Goal: Task Accomplishment & Management: Complete application form

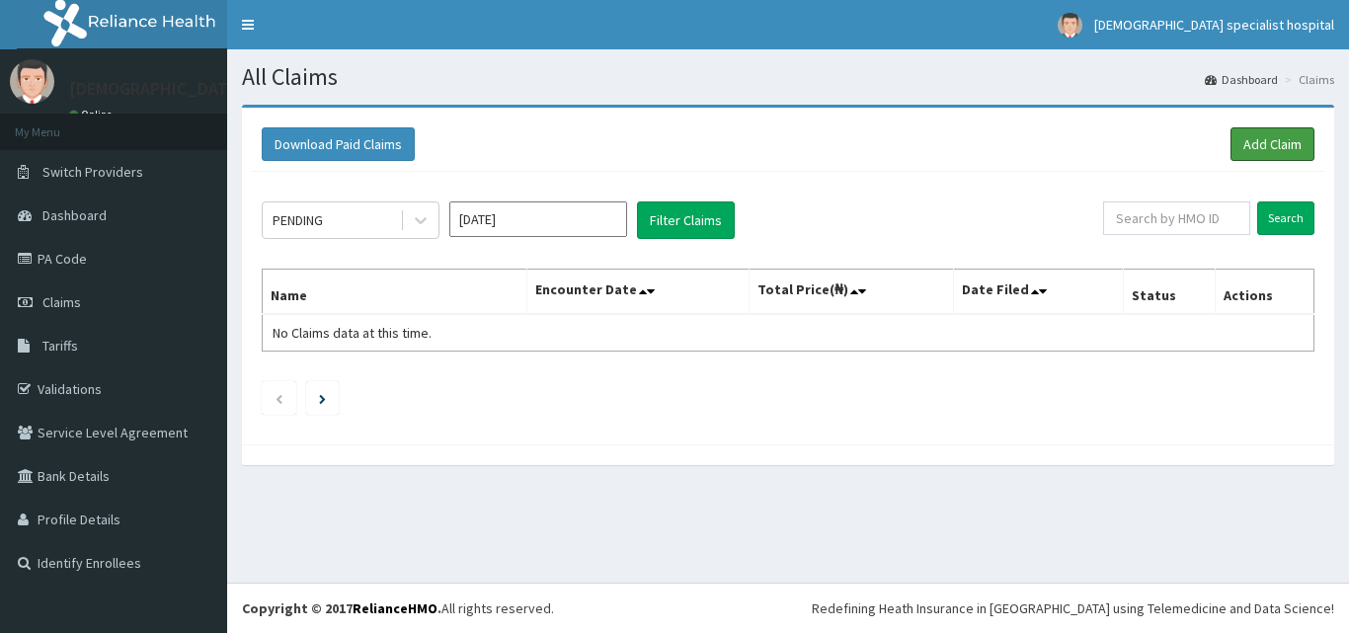
click at [1272, 141] on link "Add Claim" at bounding box center [1273, 144] width 84 height 34
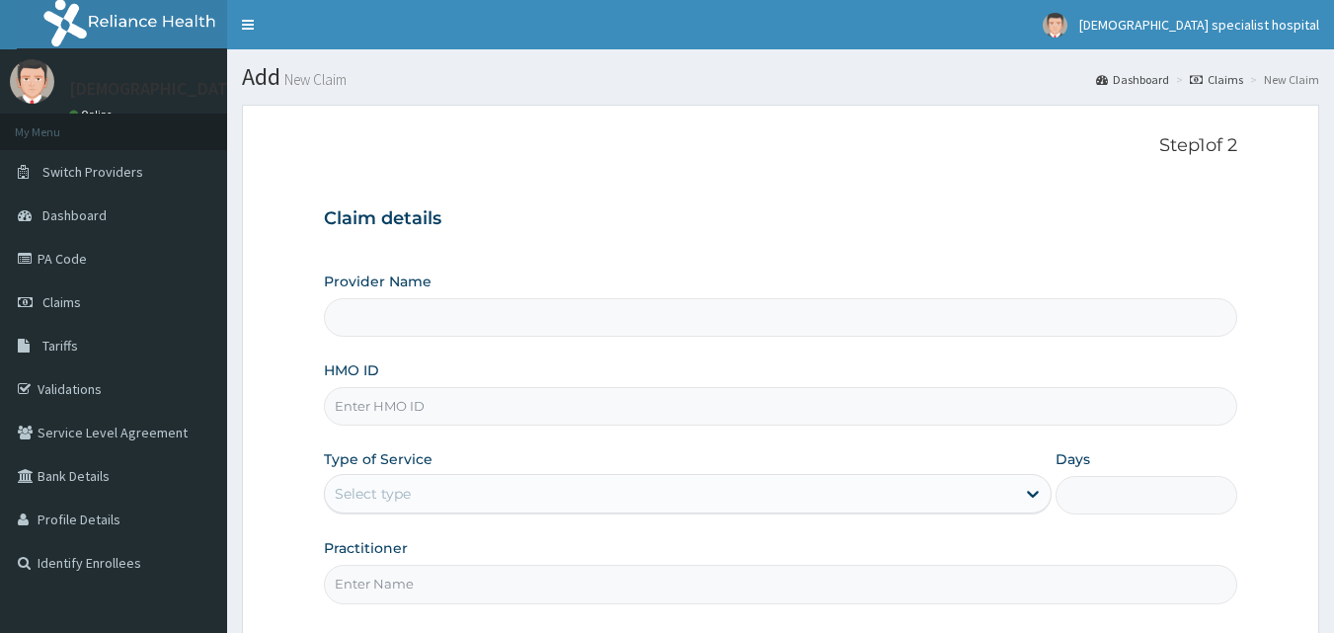
click at [420, 415] on input "HMO ID" at bounding box center [781, 406] width 915 height 39
type input "[DEMOGRAPHIC_DATA] Specialist Hospital Ltd"
type input "AVL/10410/B"
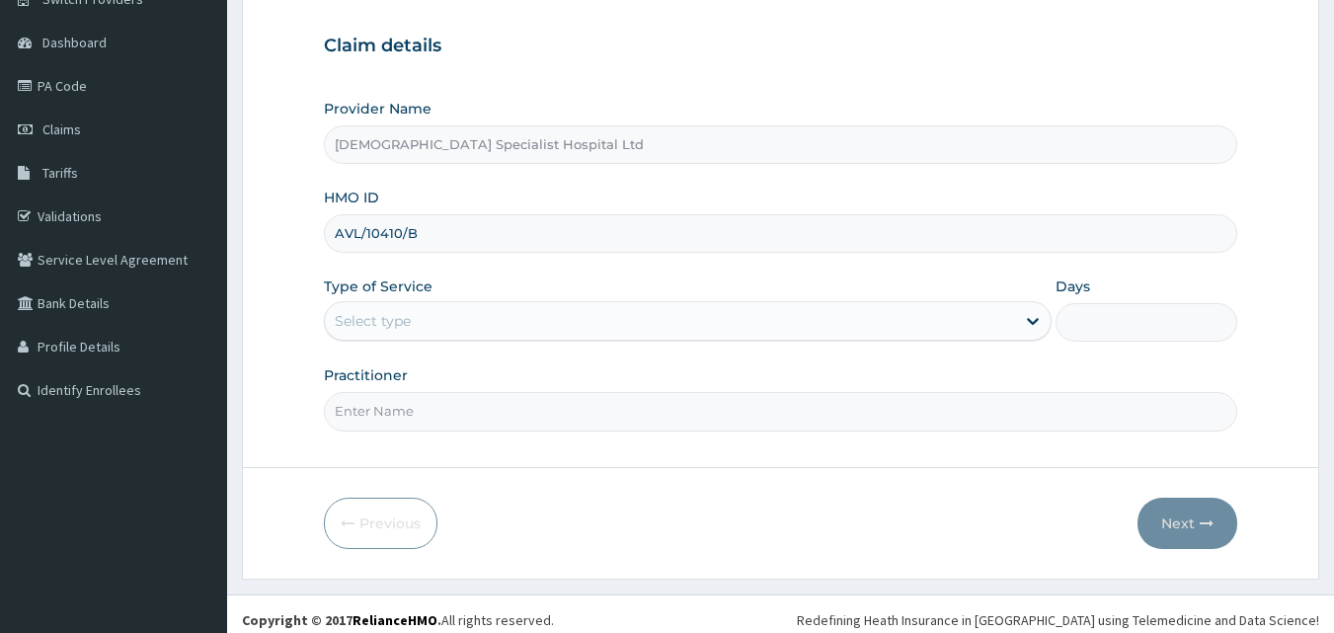
scroll to position [185, 0]
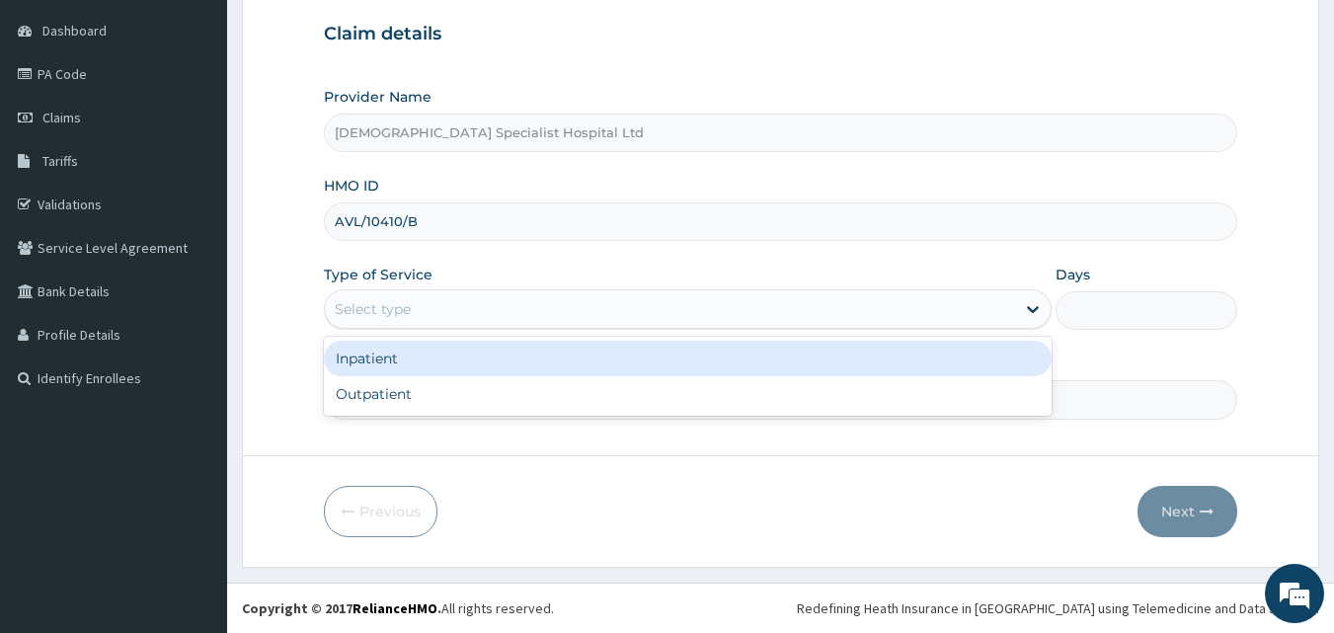
click at [478, 312] on div "Select type" at bounding box center [670, 309] width 690 height 32
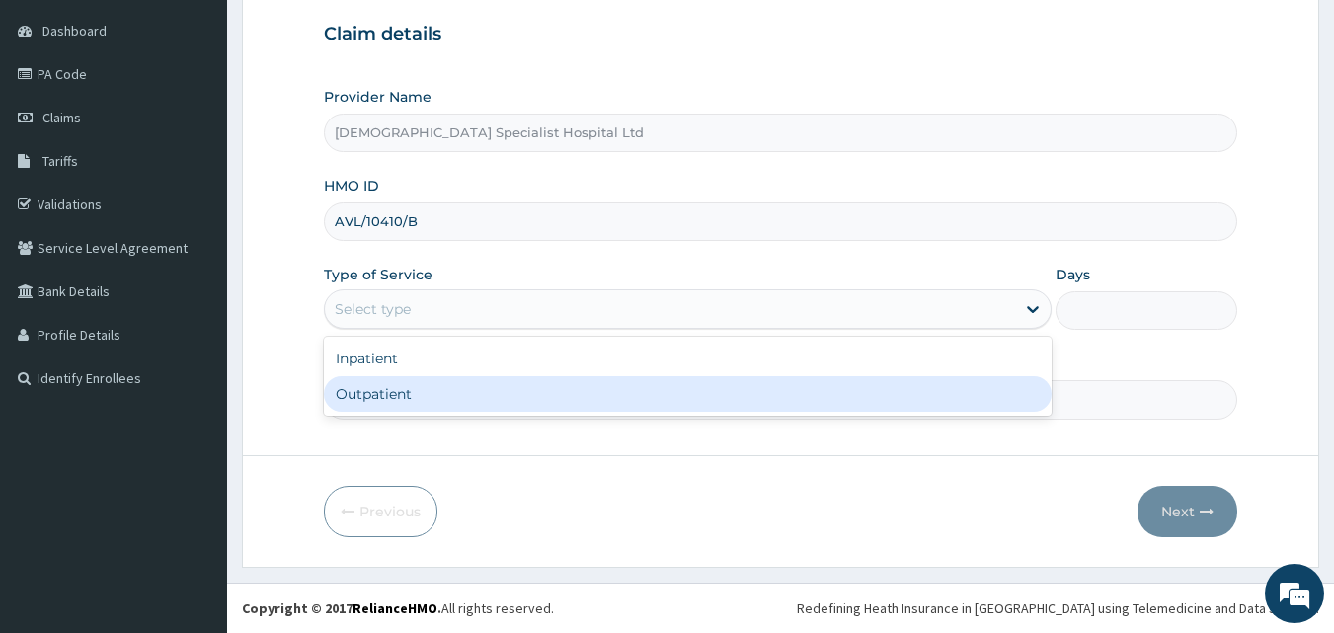
click at [445, 378] on div "Outpatient" at bounding box center [688, 394] width 728 height 36
type input "1"
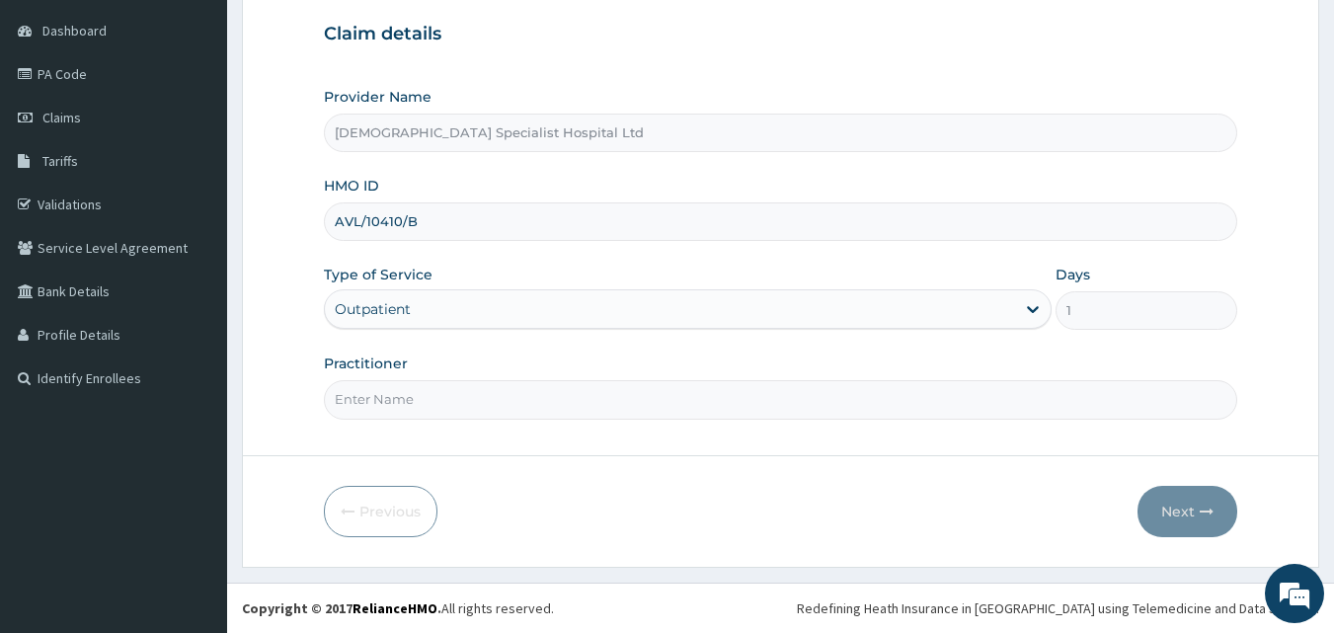
click at [473, 408] on input "Practitioner" at bounding box center [781, 399] width 915 height 39
type input "[PERSON_NAME]"
click at [1166, 520] on button "Next" at bounding box center [1188, 511] width 100 height 51
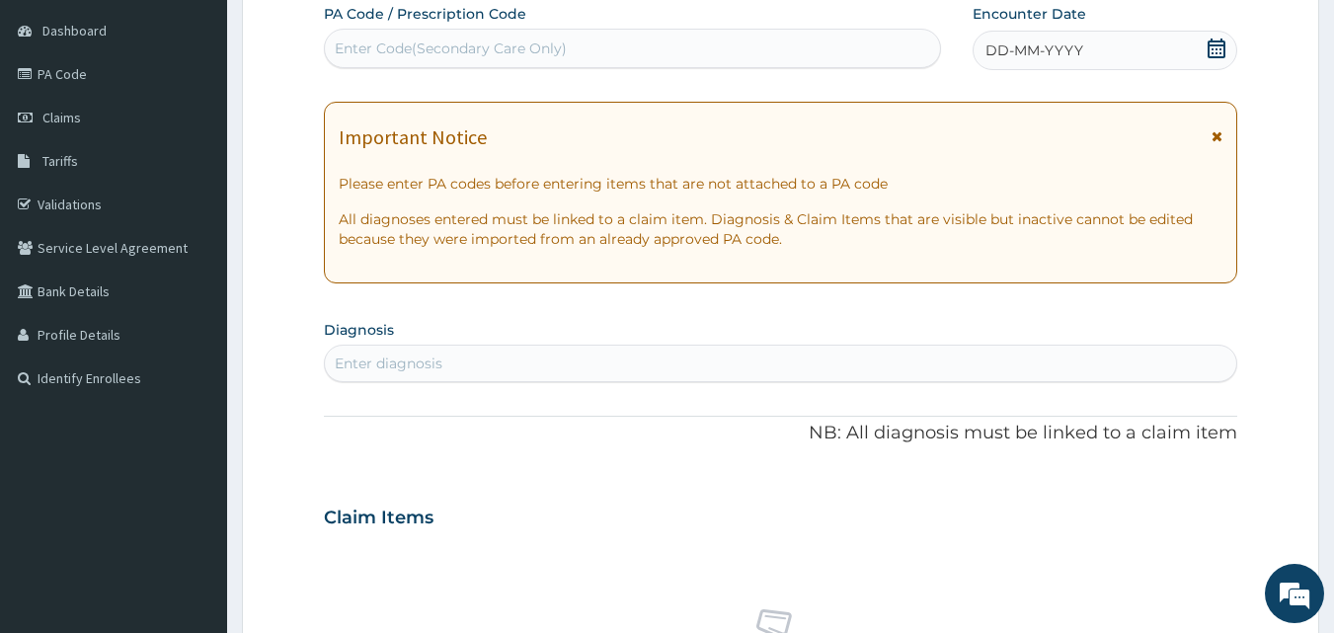
click at [651, 372] on div "Enter diagnosis" at bounding box center [781, 364] width 913 height 32
type input "malari"
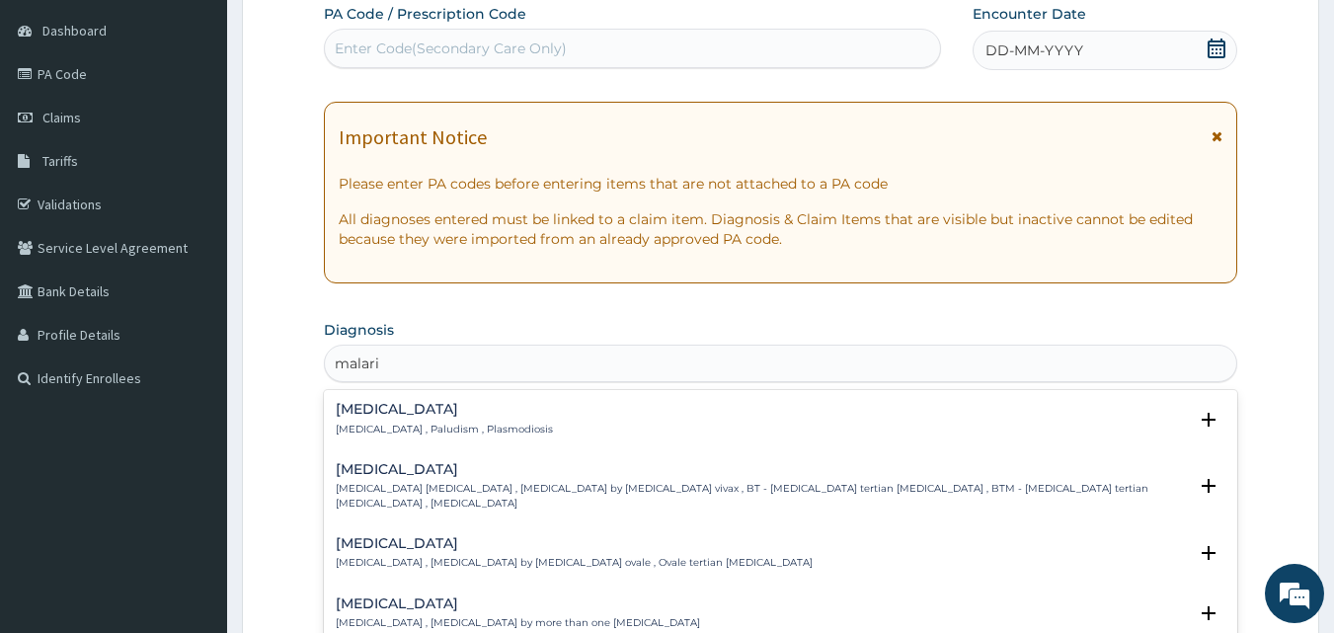
click at [381, 417] on h4 "[MEDICAL_DATA]" at bounding box center [444, 409] width 217 height 15
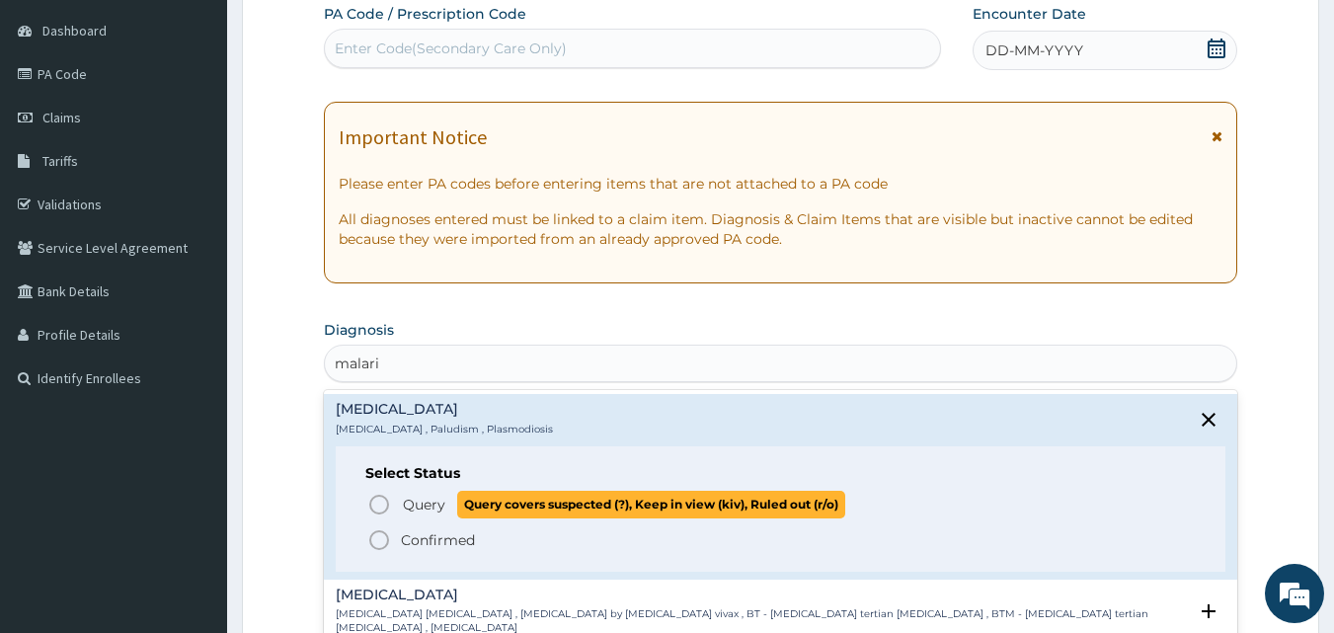
click at [372, 509] on icon "status option query" at bounding box center [379, 505] width 24 height 24
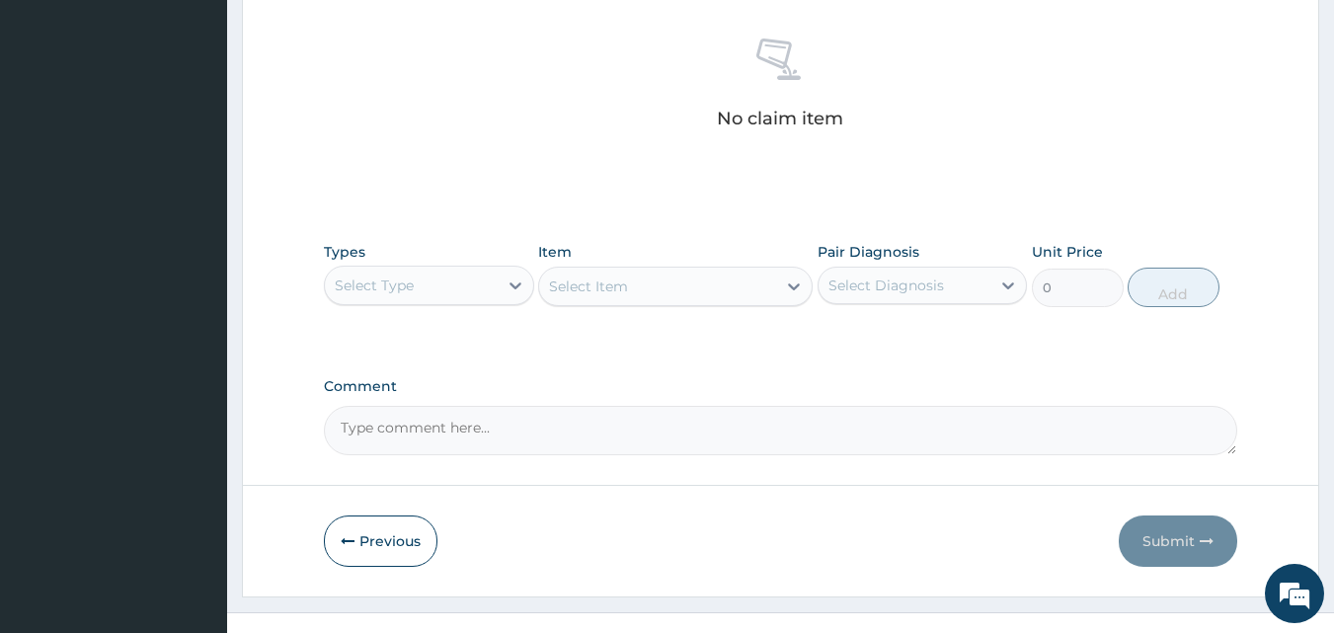
scroll to position [791, 0]
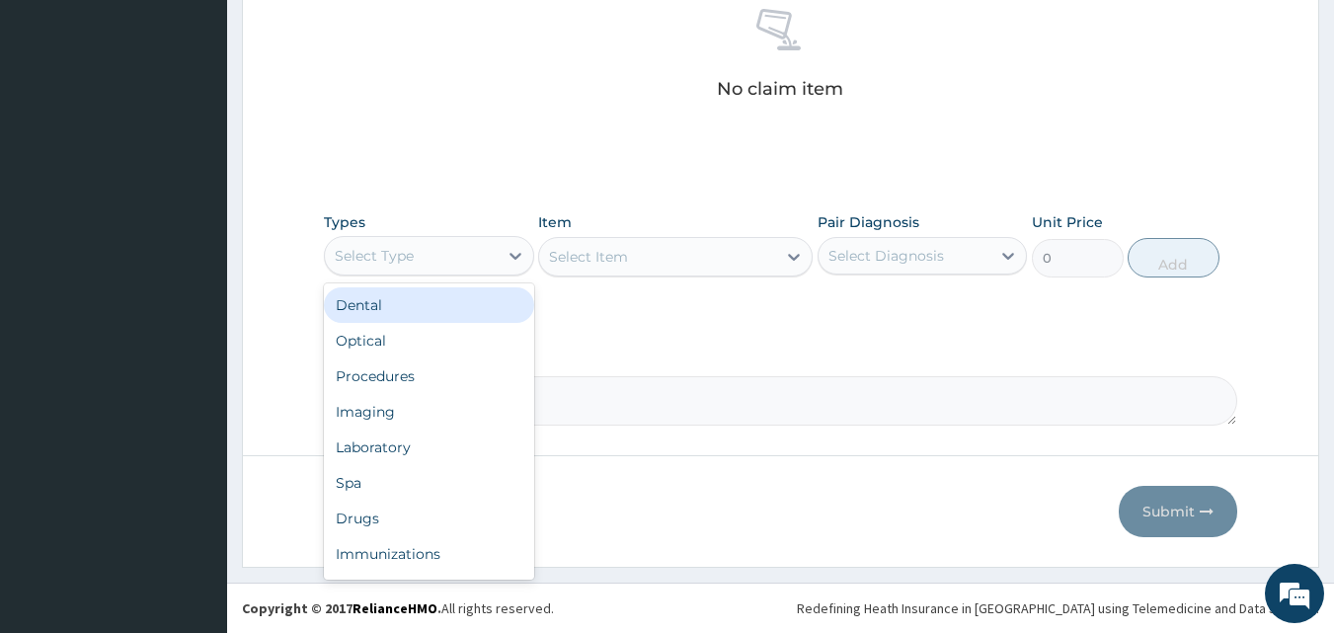
click at [486, 272] on div "Select Type" at bounding box center [429, 256] width 210 height 40
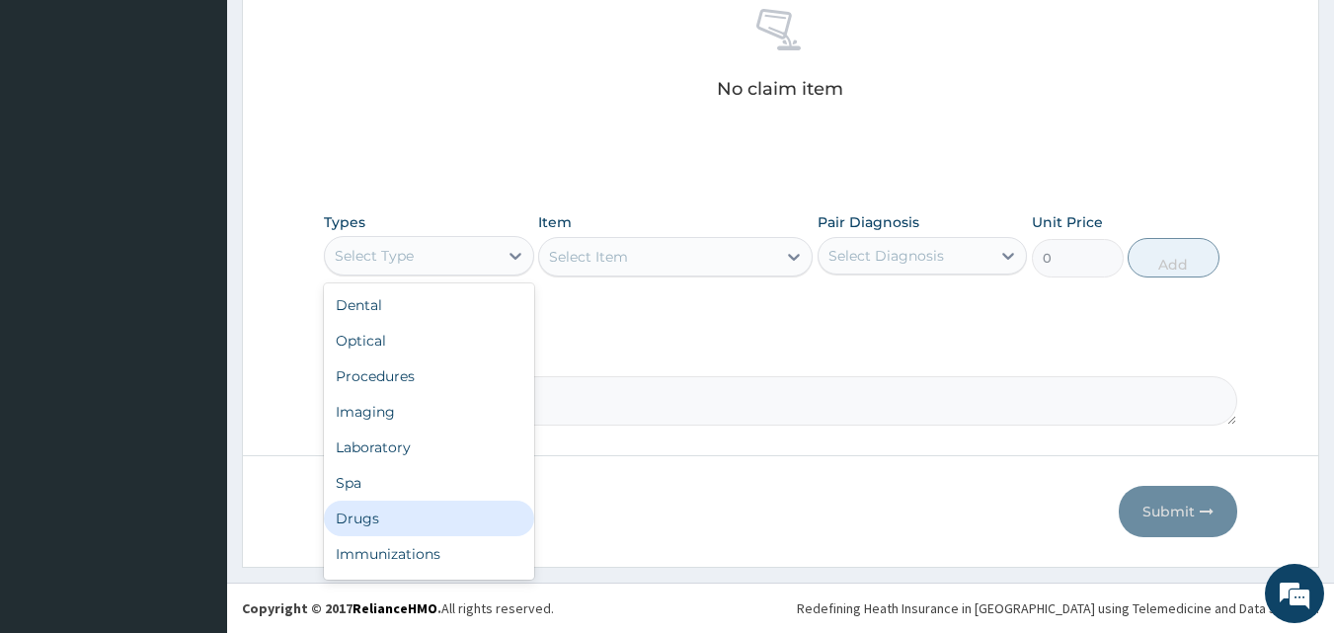
click at [380, 511] on div "Drugs" at bounding box center [429, 519] width 210 height 36
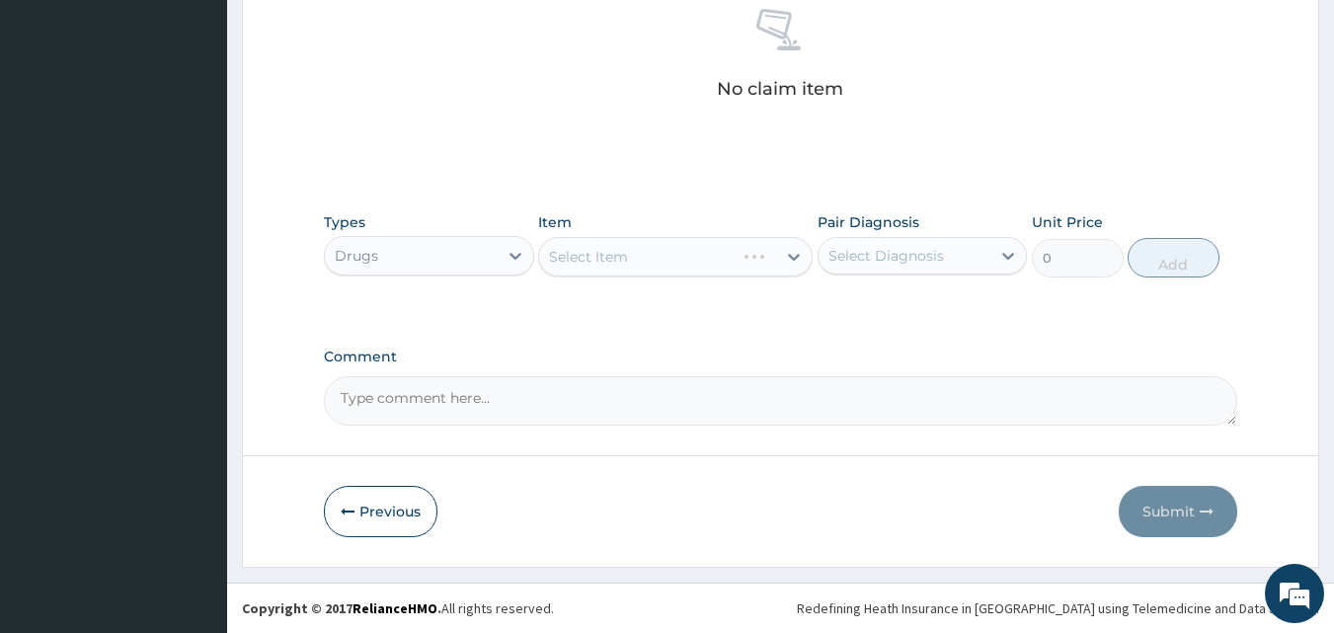
click at [720, 260] on div "Select Item" at bounding box center [675, 257] width 275 height 40
click at [765, 262] on div "Select Item" at bounding box center [657, 257] width 237 height 32
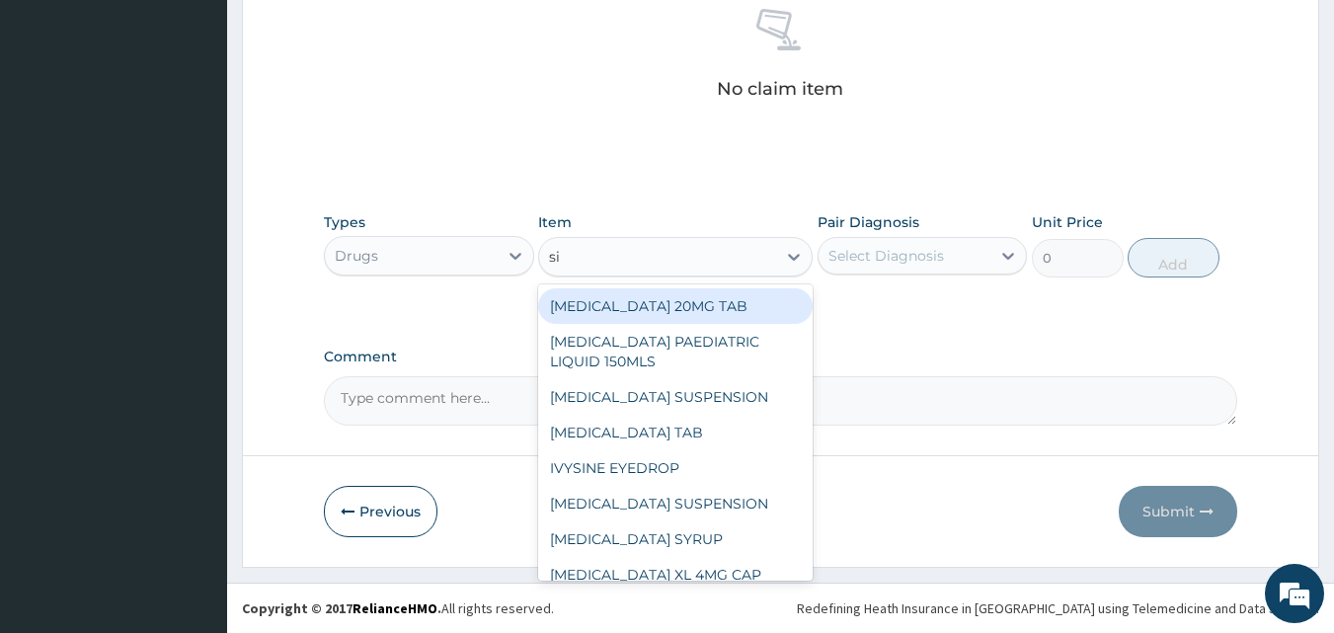
type input "sir"
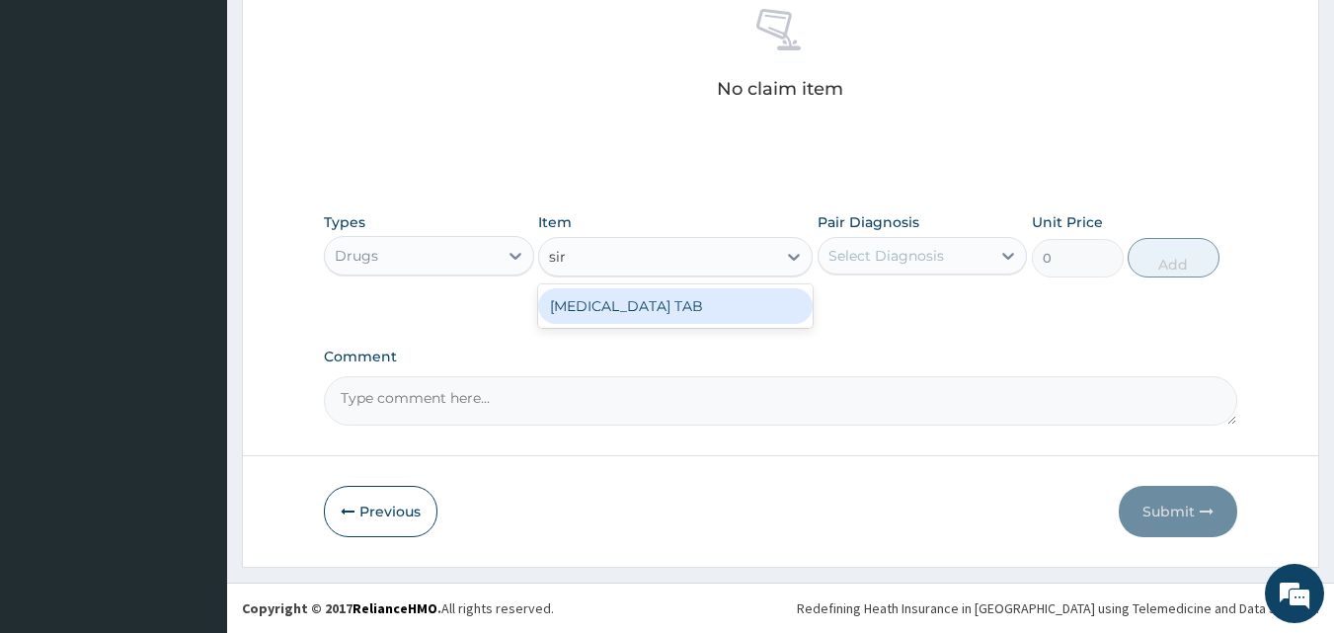
click at [687, 309] on div "[MEDICAL_DATA] TAB" at bounding box center [675, 306] width 275 height 36
type input "135"
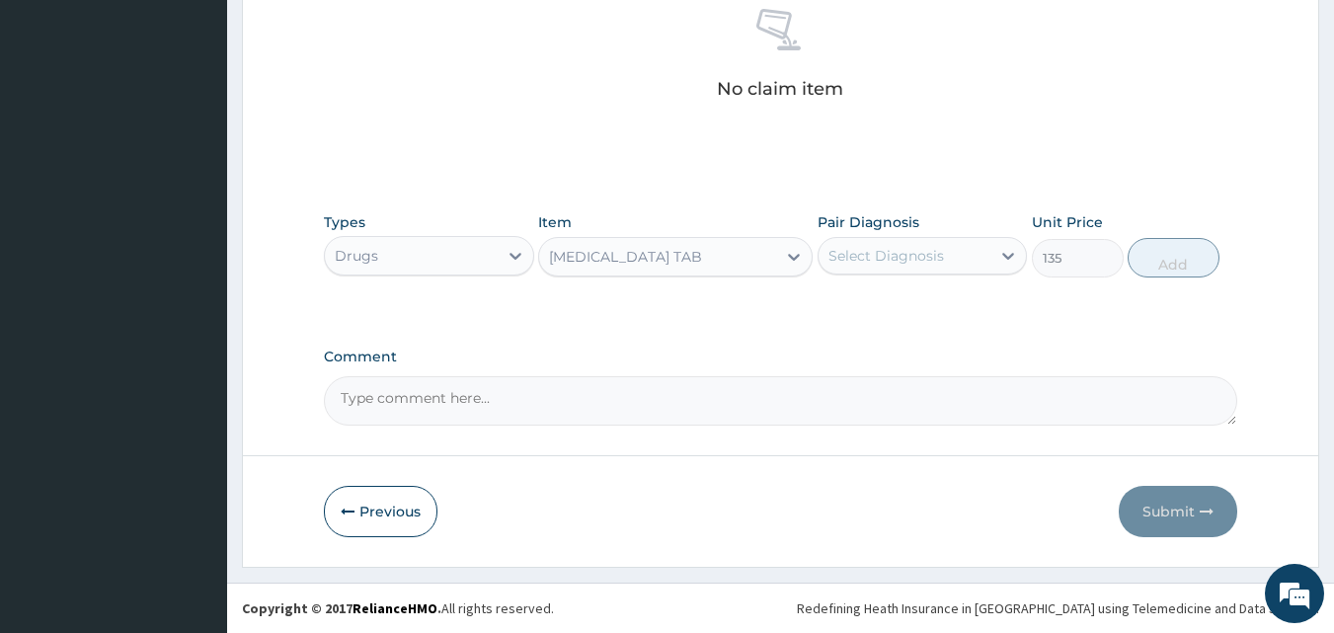
click at [696, 261] on div "[MEDICAL_DATA] TAB" at bounding box center [657, 257] width 237 height 32
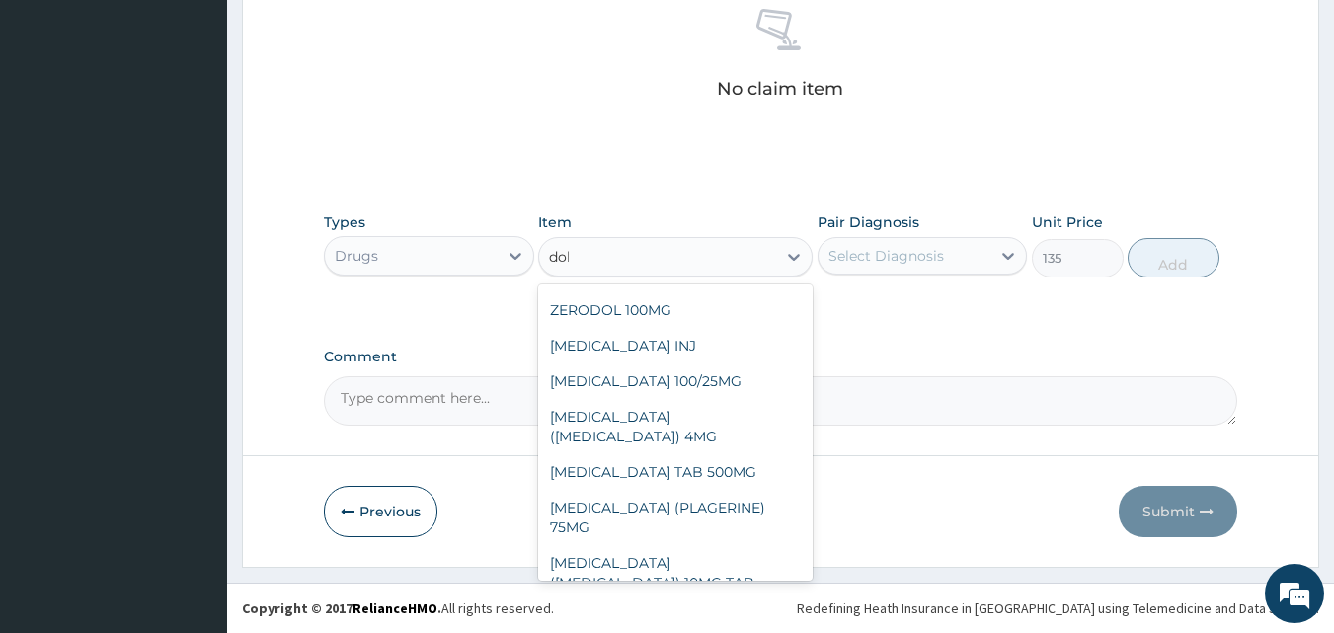
scroll to position [0, 0]
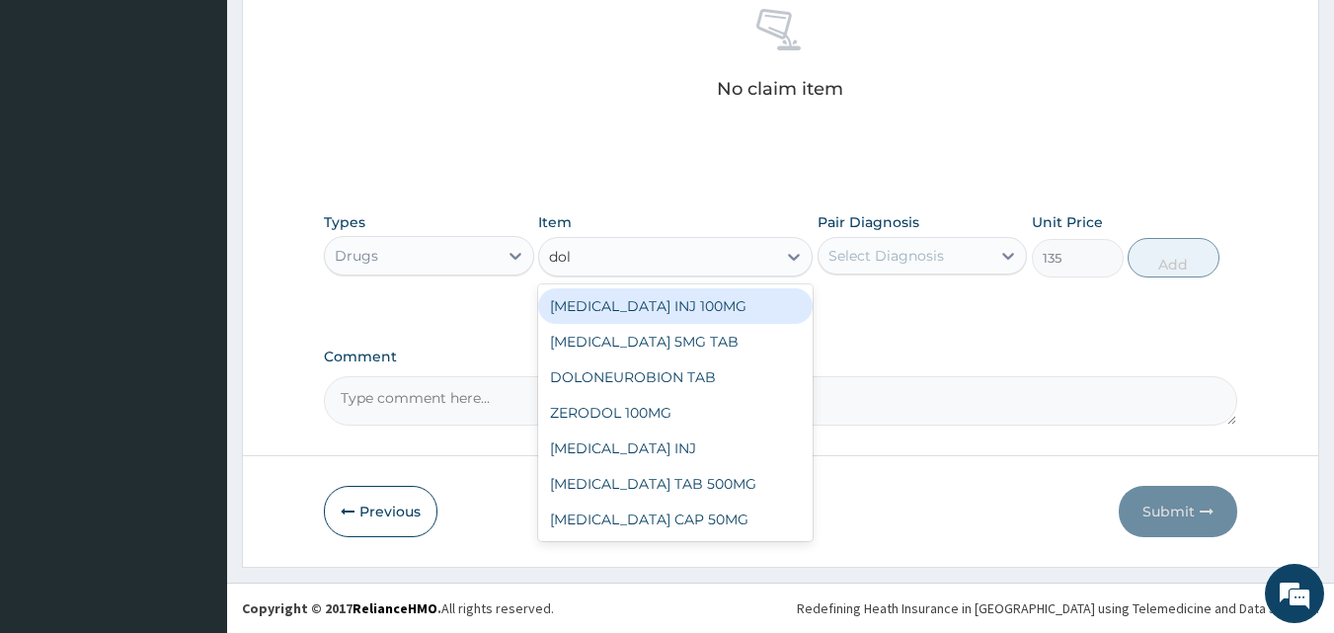
type input "dolo"
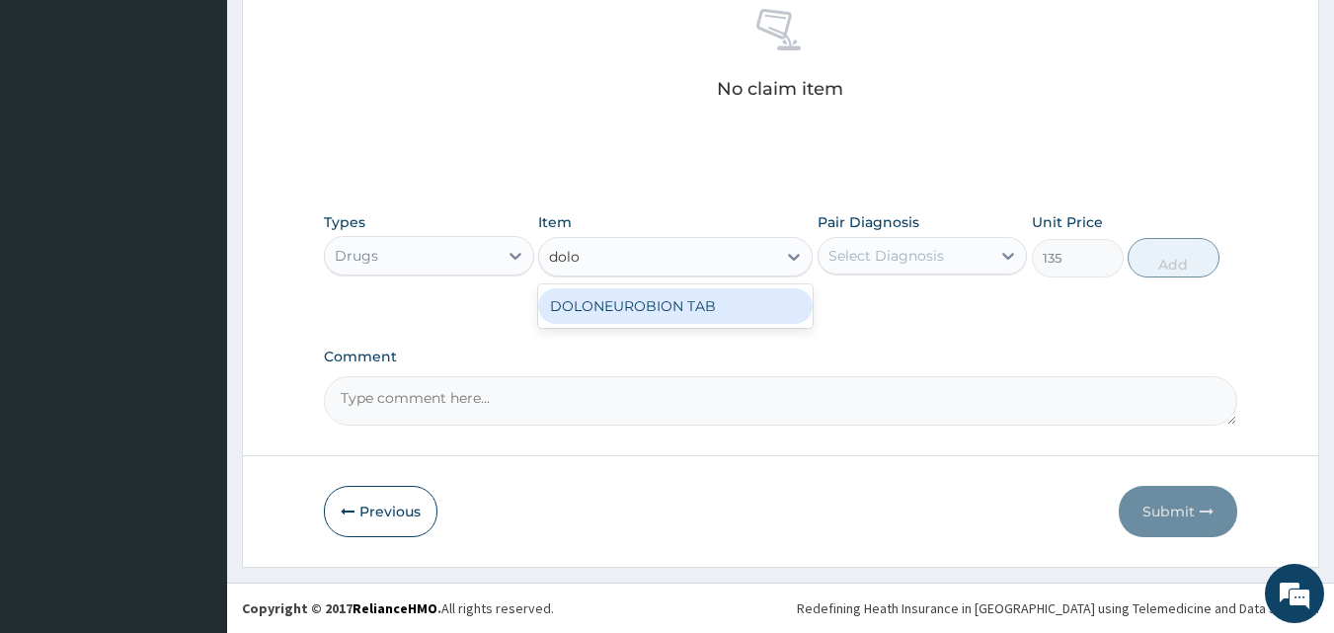
click at [663, 294] on div "DOLONEUROBION TAB" at bounding box center [675, 306] width 275 height 36
type input "29"
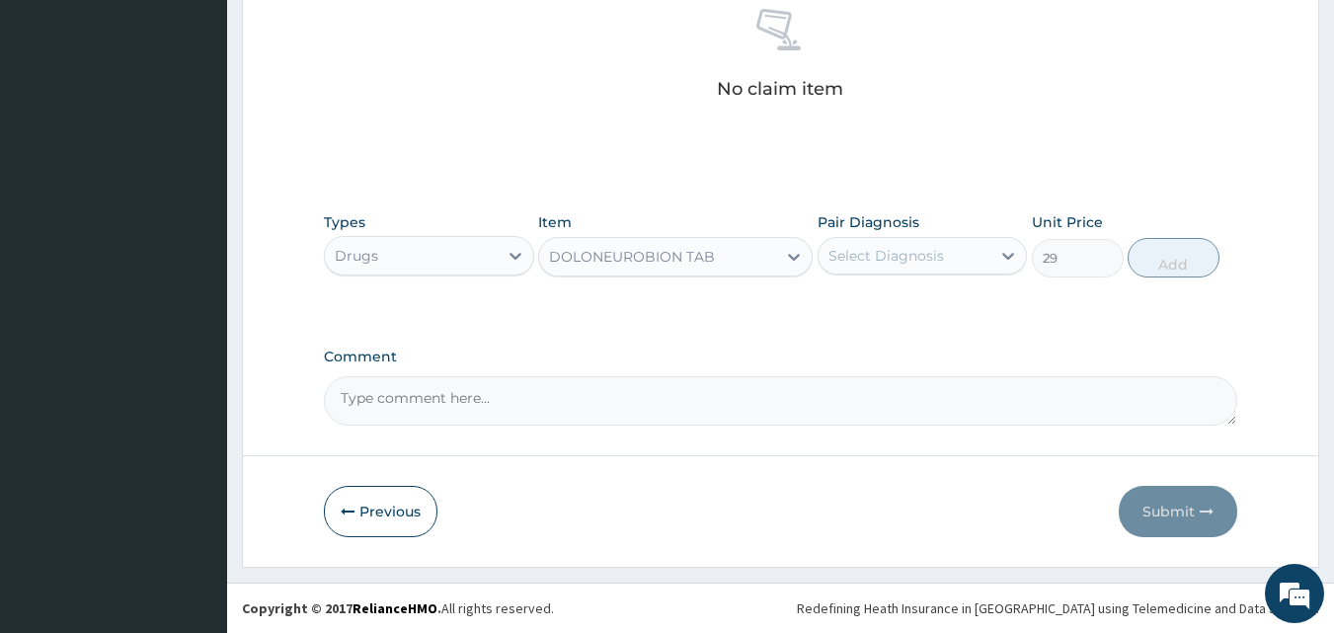
click at [737, 267] on div "DOLONEUROBION TAB" at bounding box center [657, 257] width 237 height 32
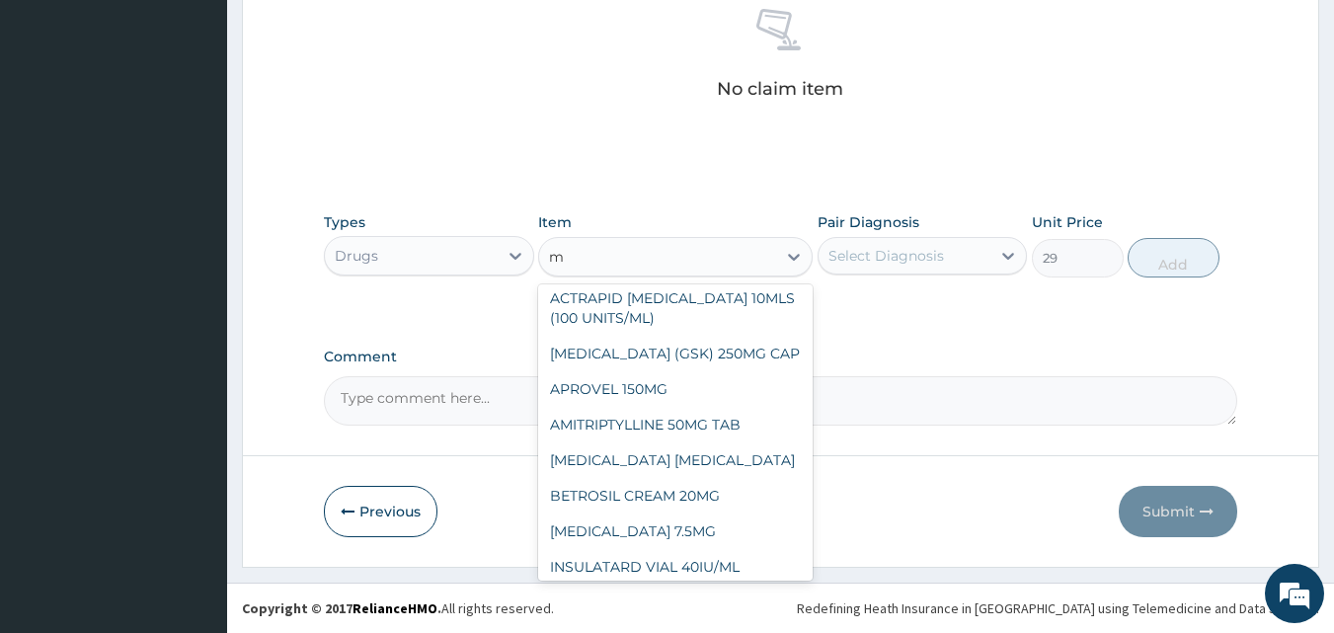
scroll to position [19354, 0]
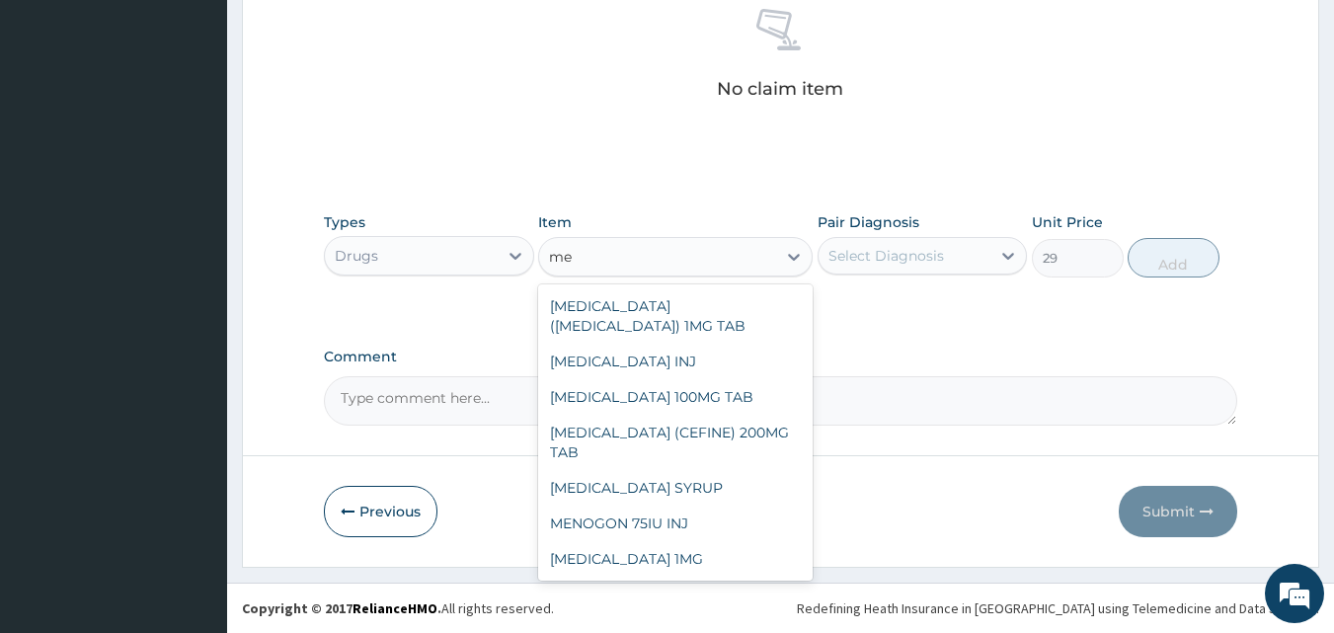
type input "mer"
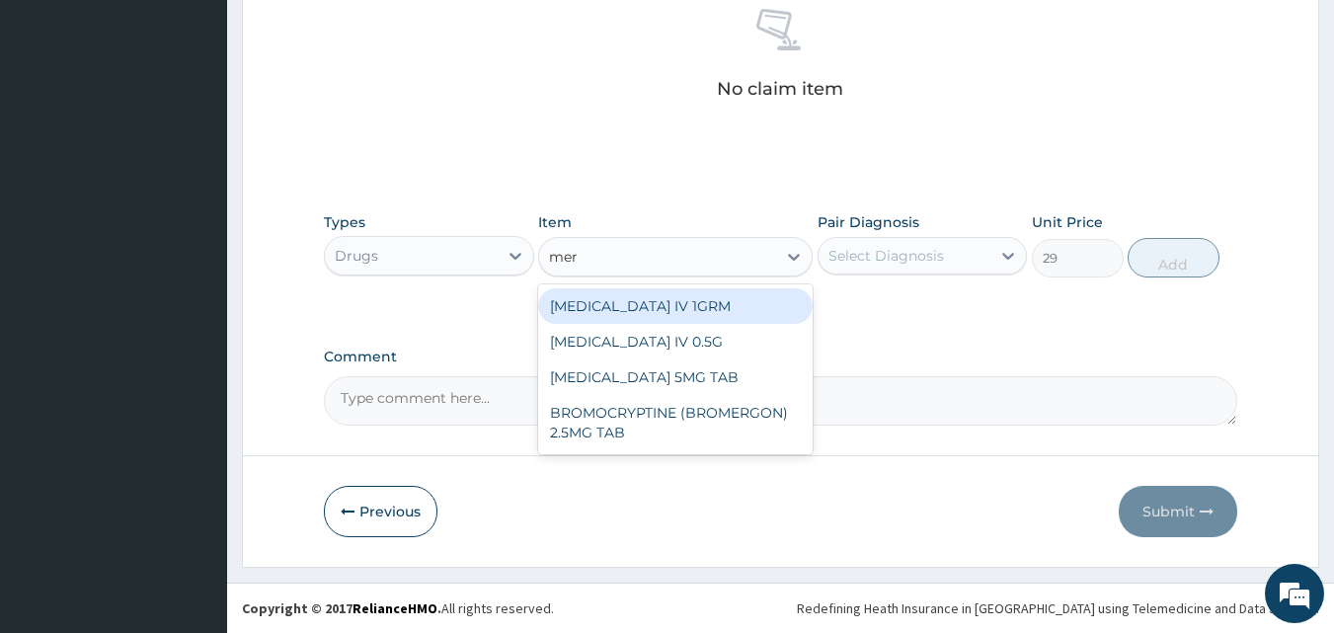
scroll to position [0, 0]
click at [692, 304] on div "[MEDICAL_DATA] IV 1GRM" at bounding box center [675, 306] width 275 height 36
type input "11500"
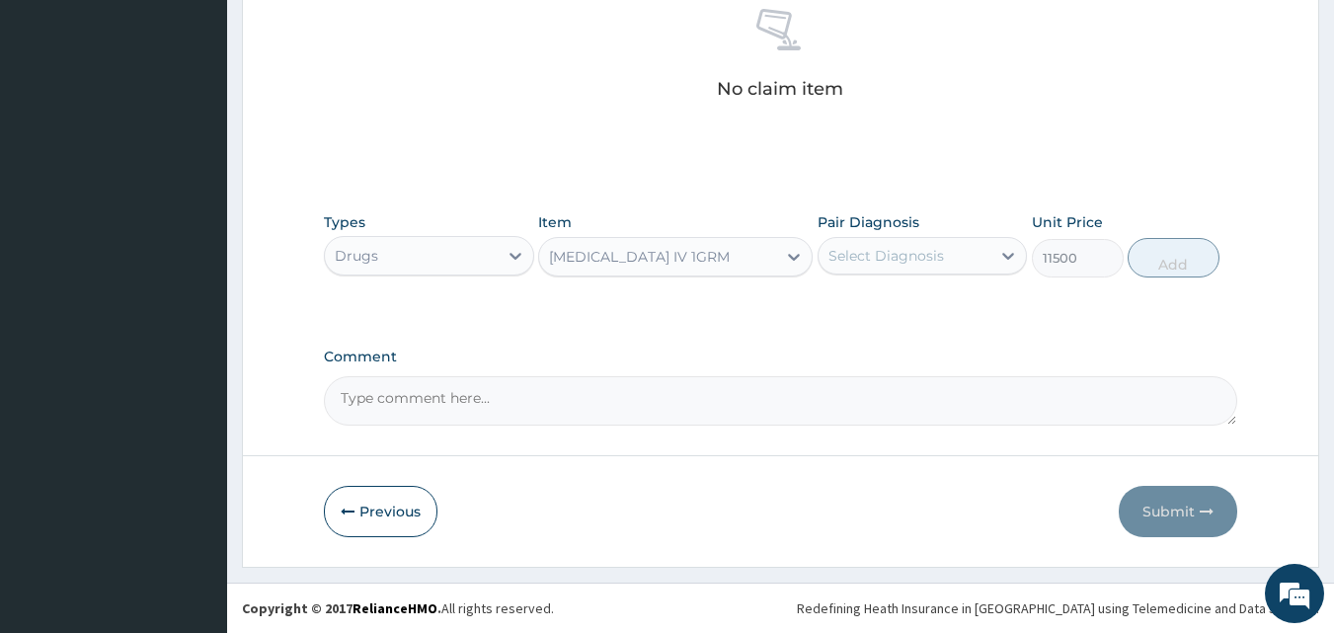
click at [723, 257] on div "[MEDICAL_DATA] IV 1GRM" at bounding box center [657, 257] width 237 height 32
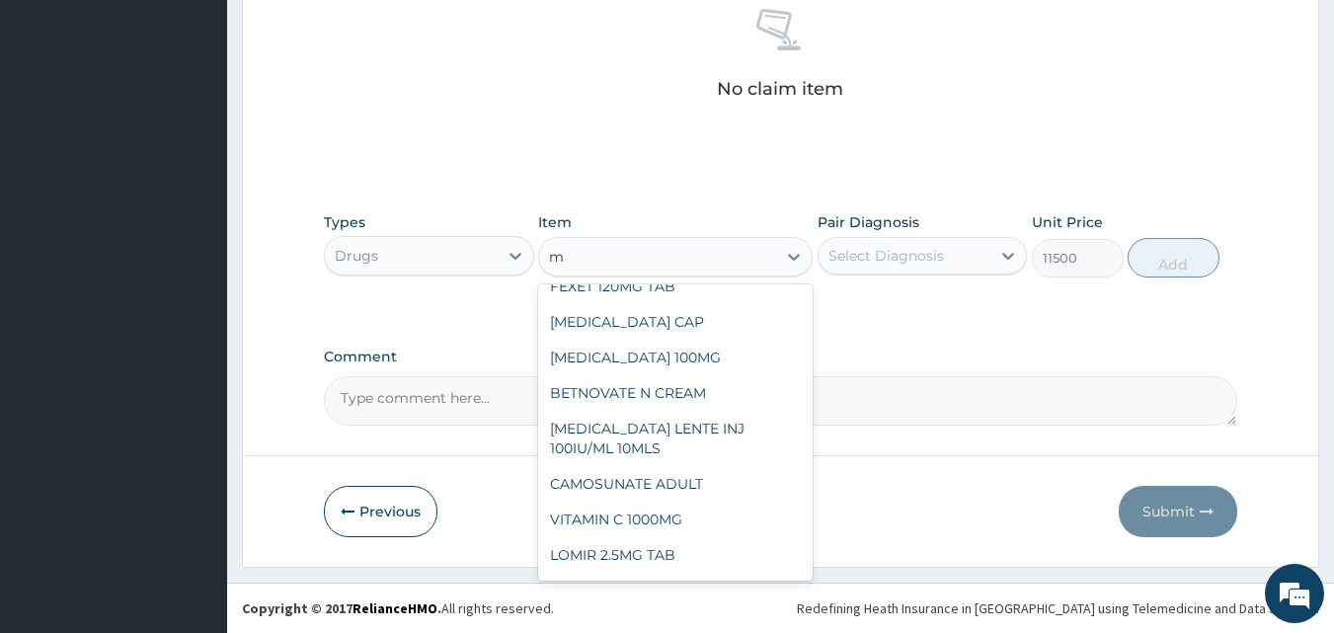
scroll to position [9454, 0]
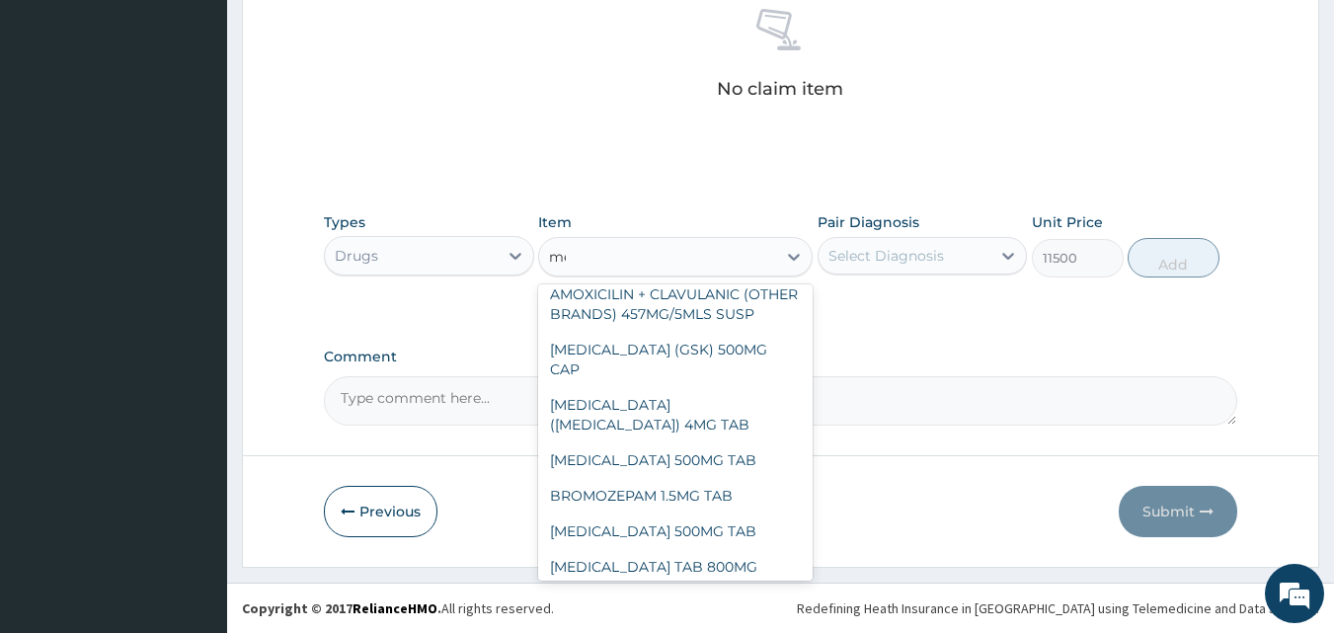
type input "mer"
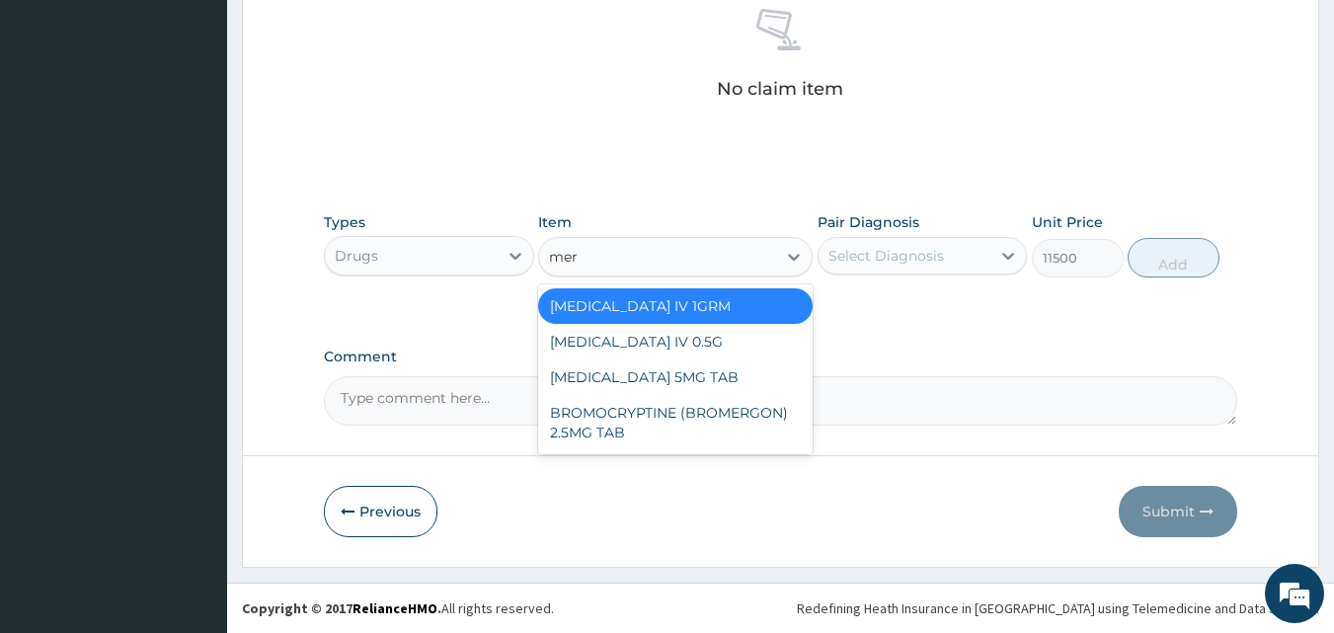
scroll to position [0, 0]
click at [663, 343] on div "[MEDICAL_DATA] IV 0.5G" at bounding box center [675, 342] width 275 height 36
type input "7770"
